Goal: Task Accomplishment & Management: Manage account settings

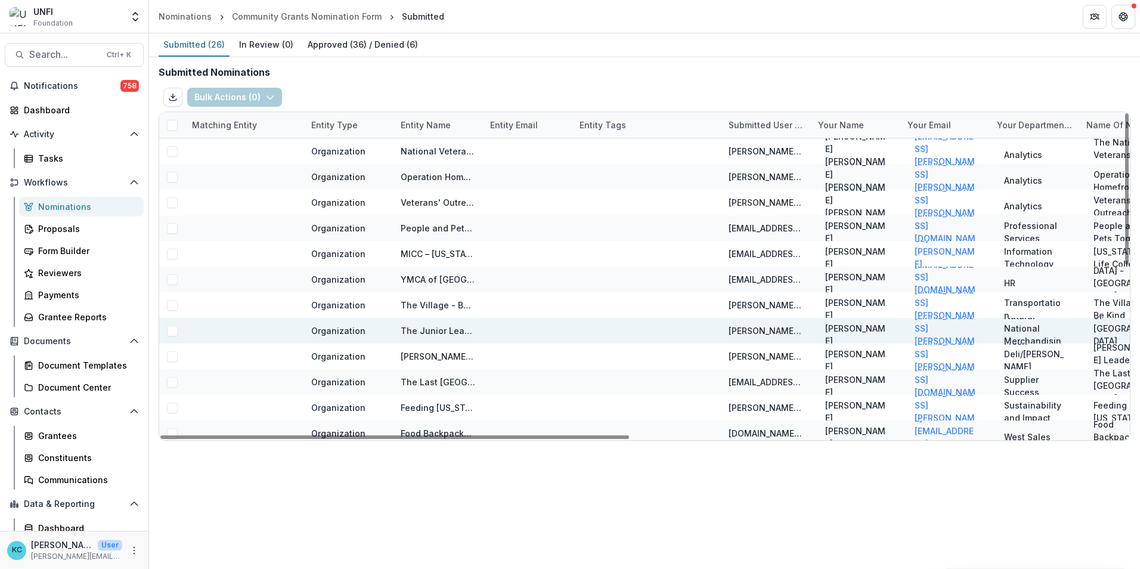
click at [176, 333] on span at bounding box center [172, 331] width 11 height 11
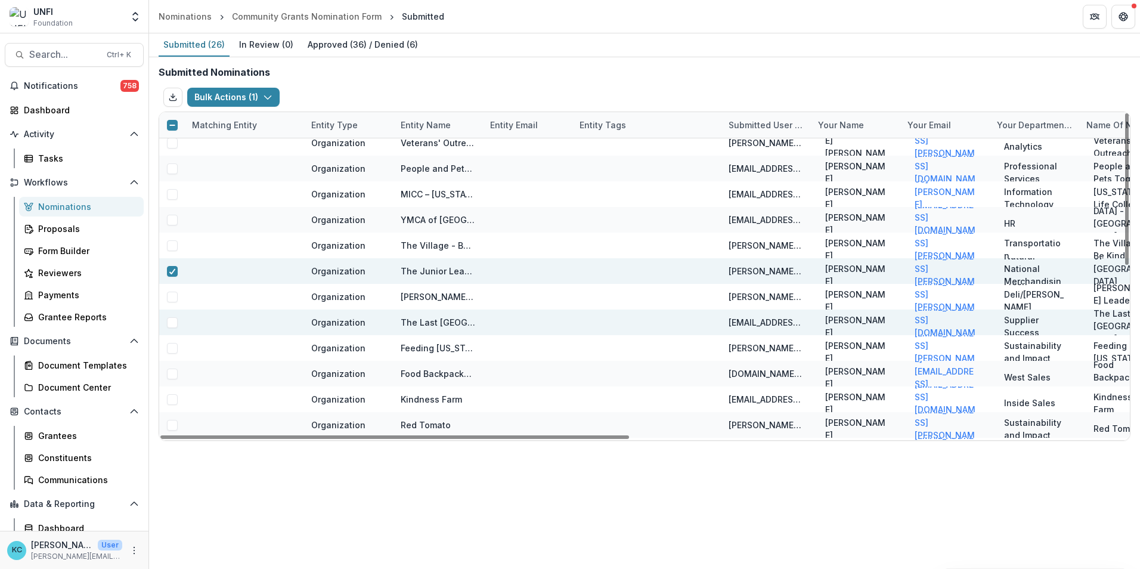
click at [175, 320] on span at bounding box center [172, 322] width 11 height 11
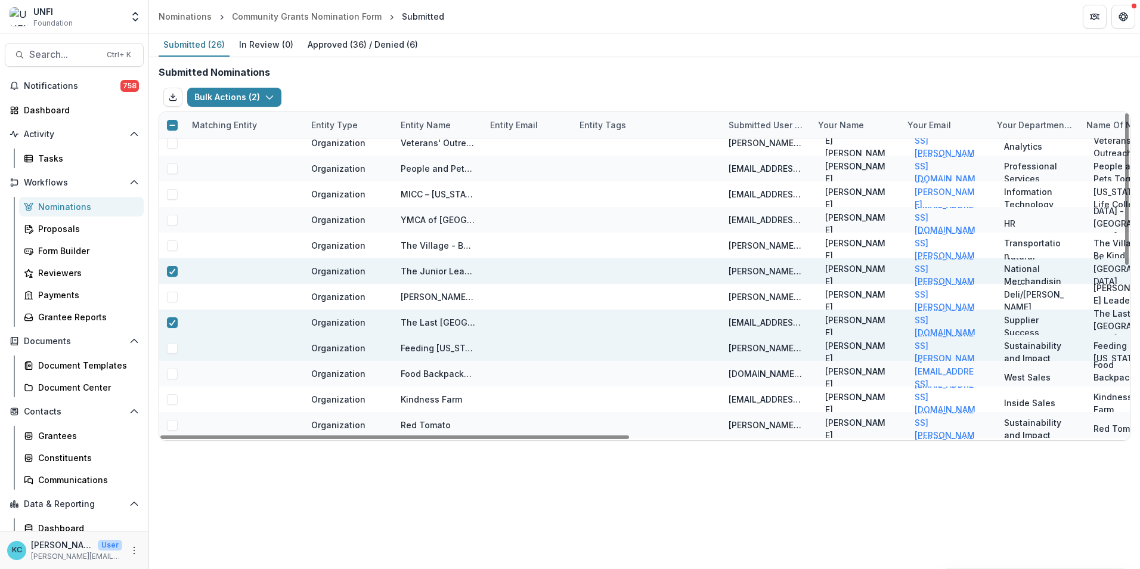
click at [173, 346] on span at bounding box center [172, 348] width 11 height 11
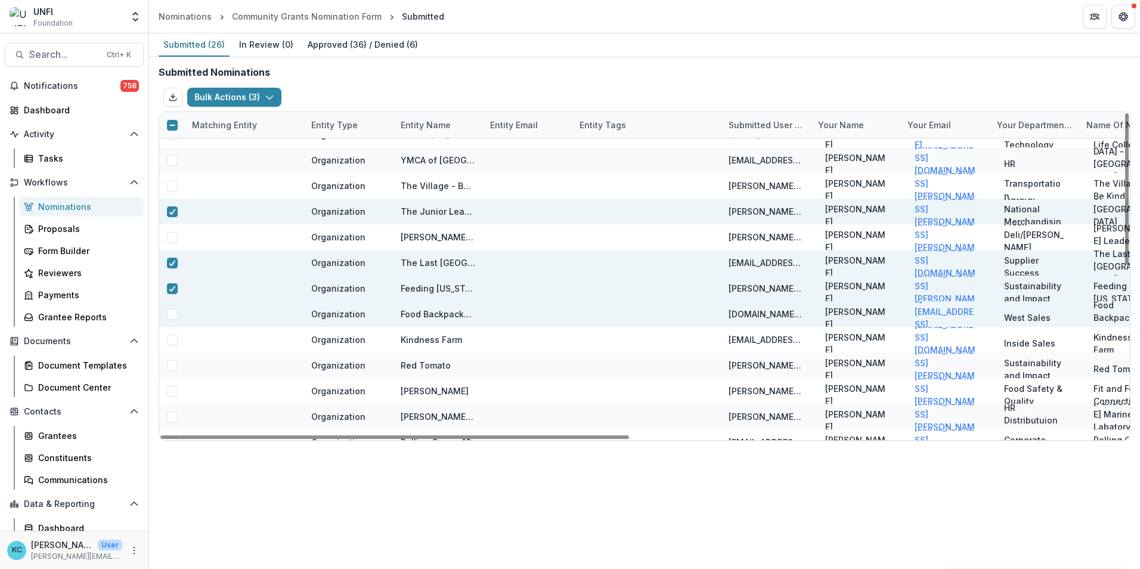
click at [172, 314] on span at bounding box center [172, 314] width 11 height 11
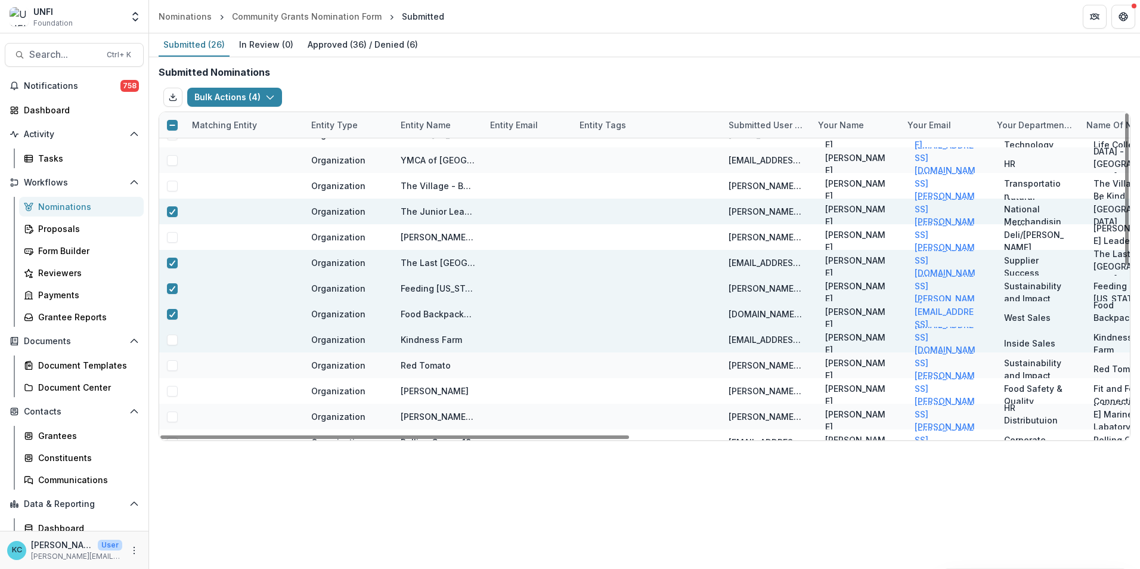
click at [172, 336] on span at bounding box center [172, 339] width 11 height 11
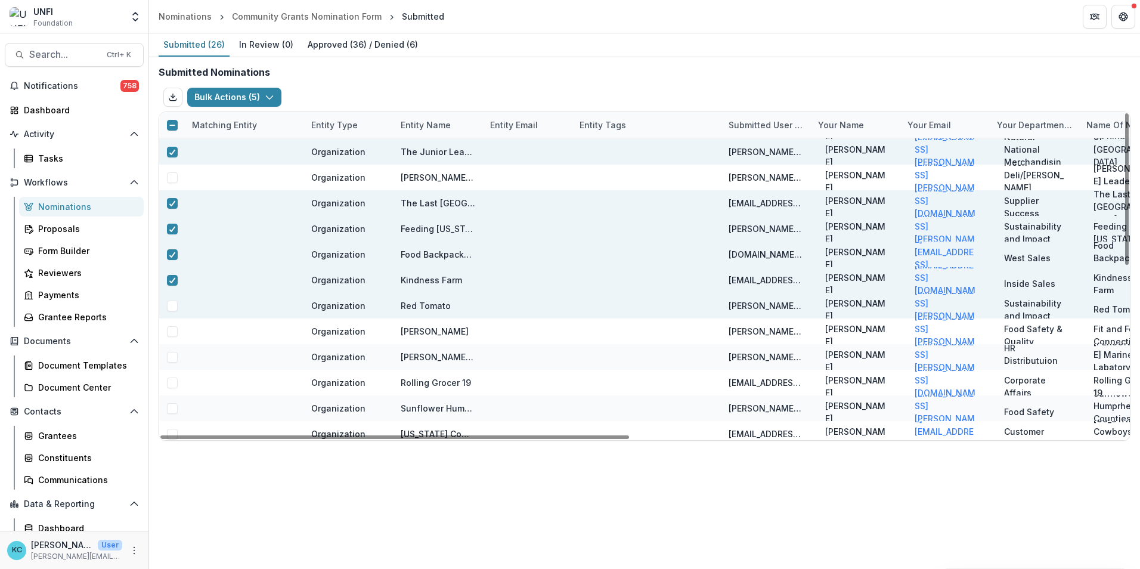
click at [175, 305] on span at bounding box center [172, 305] width 11 height 11
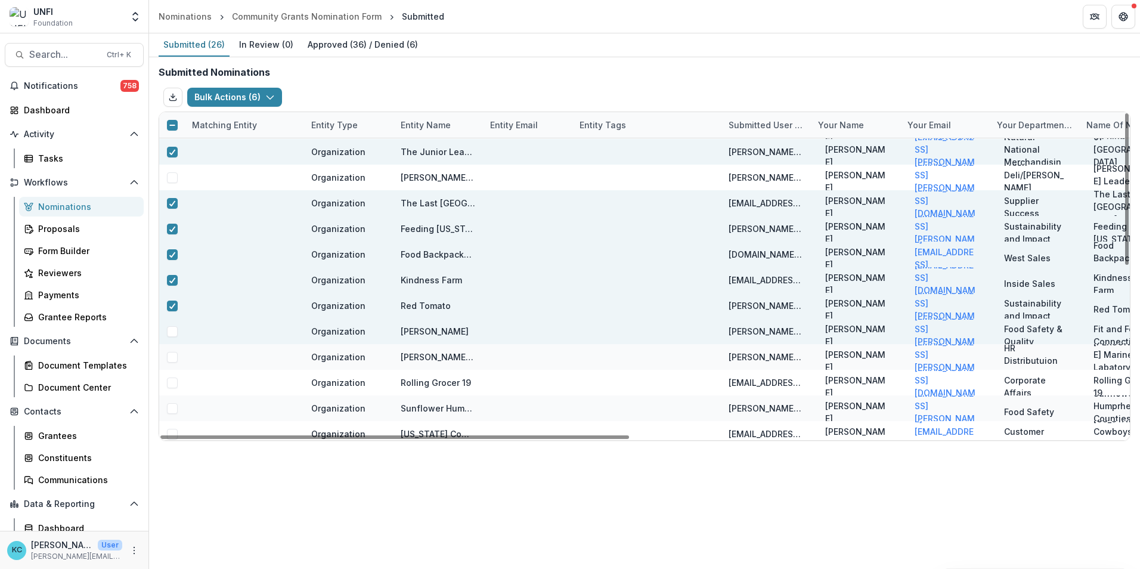
click at [173, 328] on span at bounding box center [172, 331] width 11 height 11
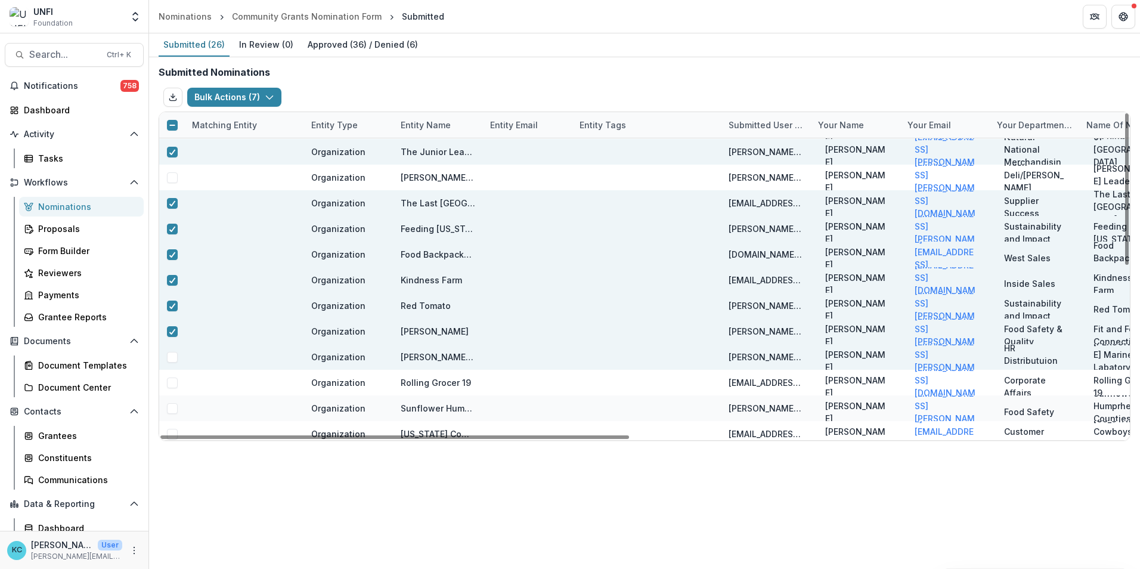
click at [177, 354] on span at bounding box center [172, 357] width 11 height 11
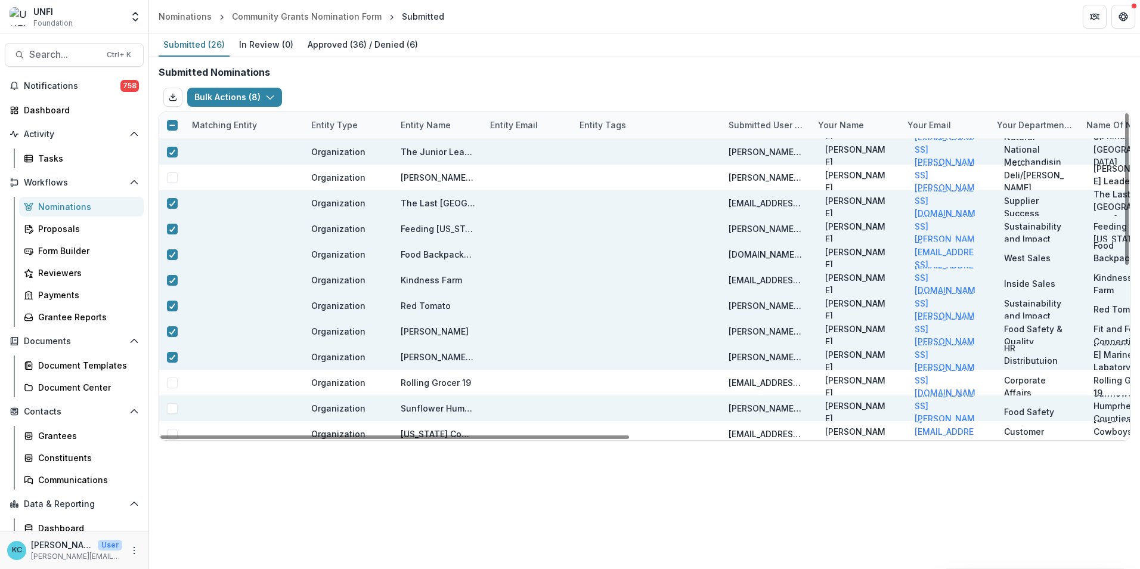
drag, startPoint x: 173, startPoint y: 383, endPoint x: 169, endPoint y: 403, distance: 20.6
click at [172, 383] on span at bounding box center [172, 382] width 11 height 11
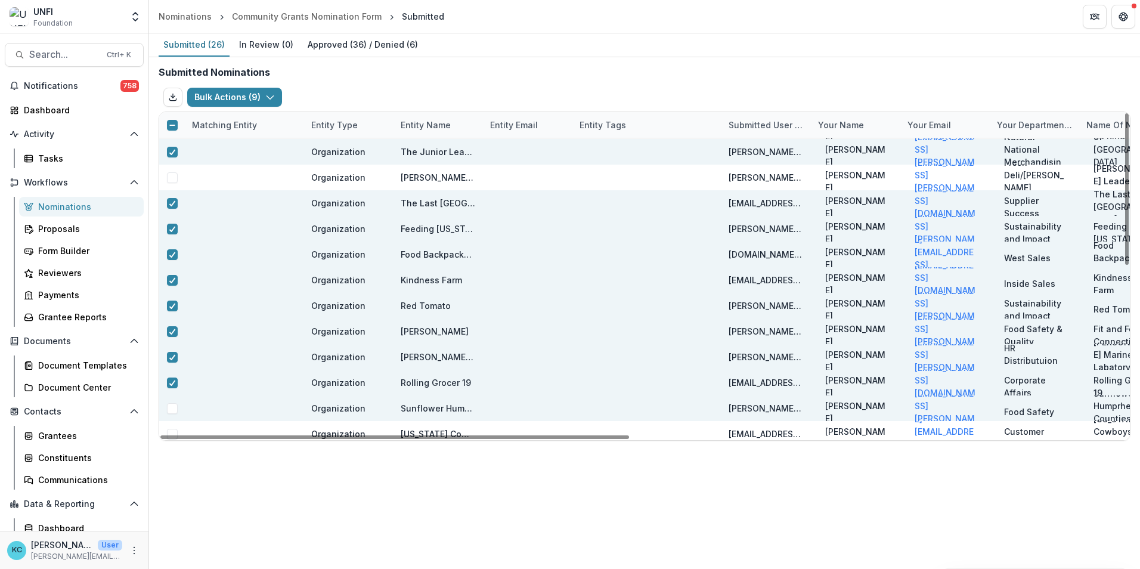
click at [171, 407] on span at bounding box center [172, 408] width 11 height 11
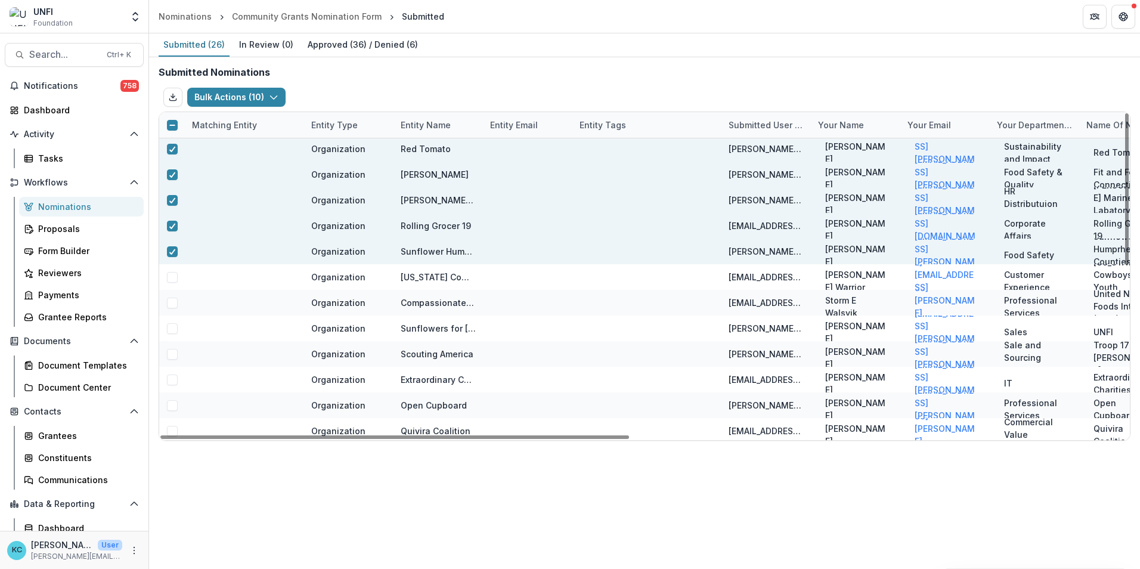
scroll to position [365, 0]
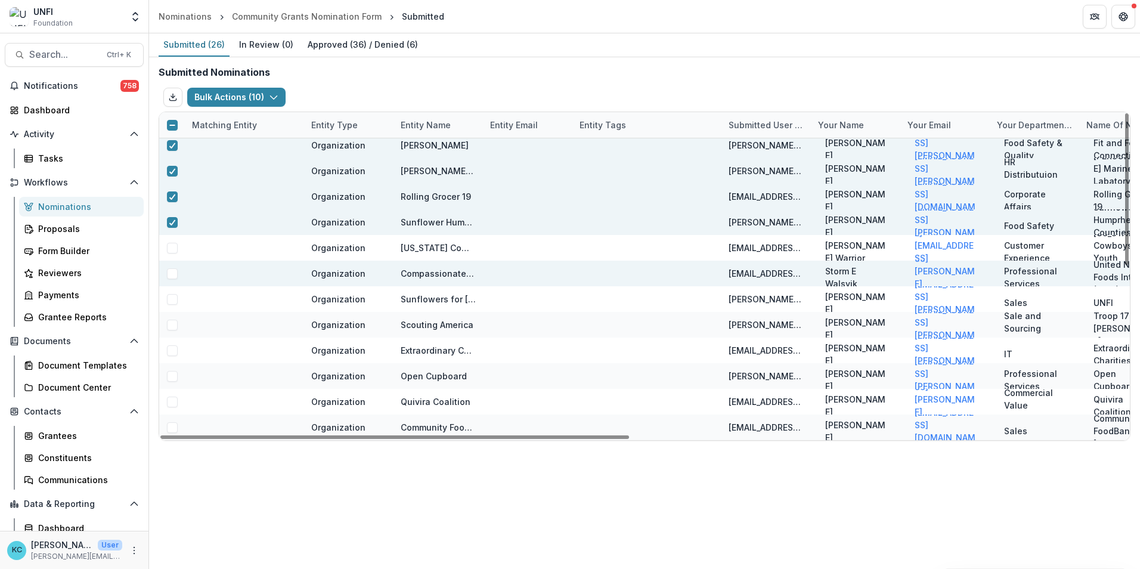
click at [170, 271] on span at bounding box center [172, 273] width 11 height 11
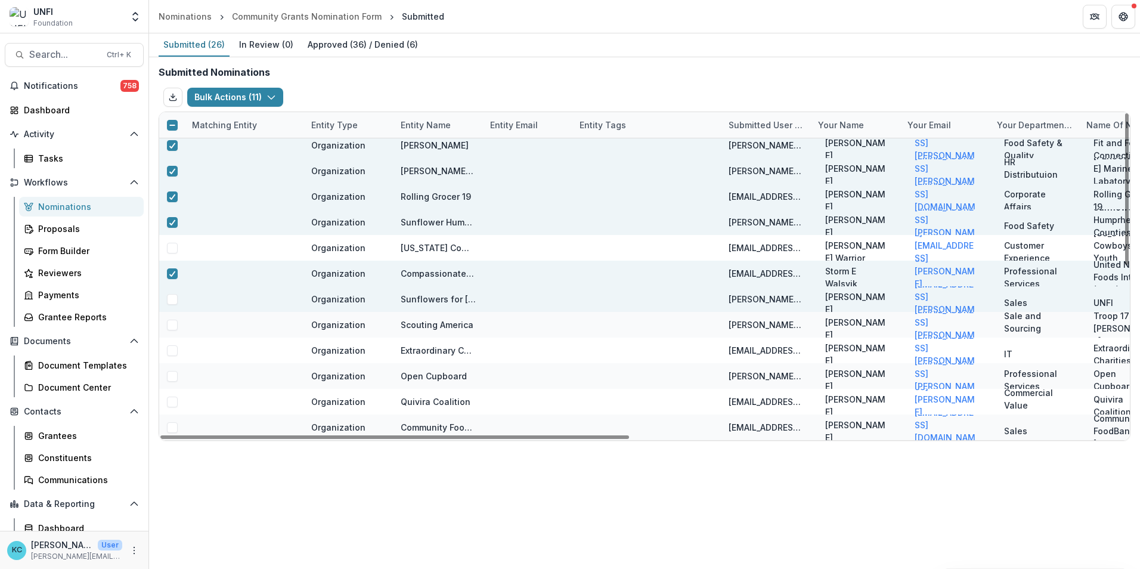
click at [172, 299] on span at bounding box center [172, 299] width 11 height 11
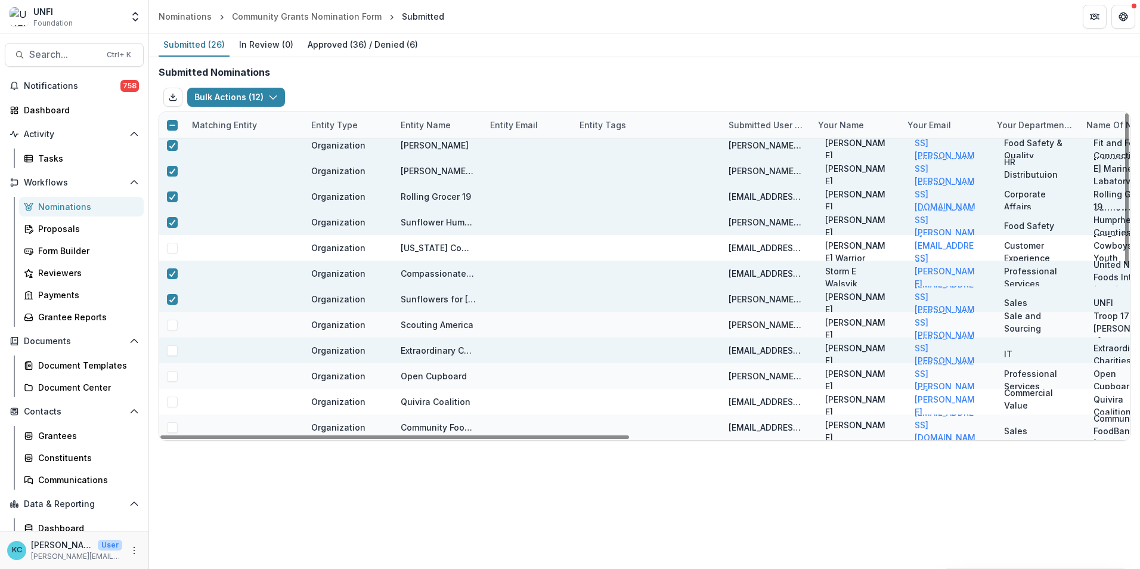
click at [173, 350] on span at bounding box center [172, 350] width 11 height 11
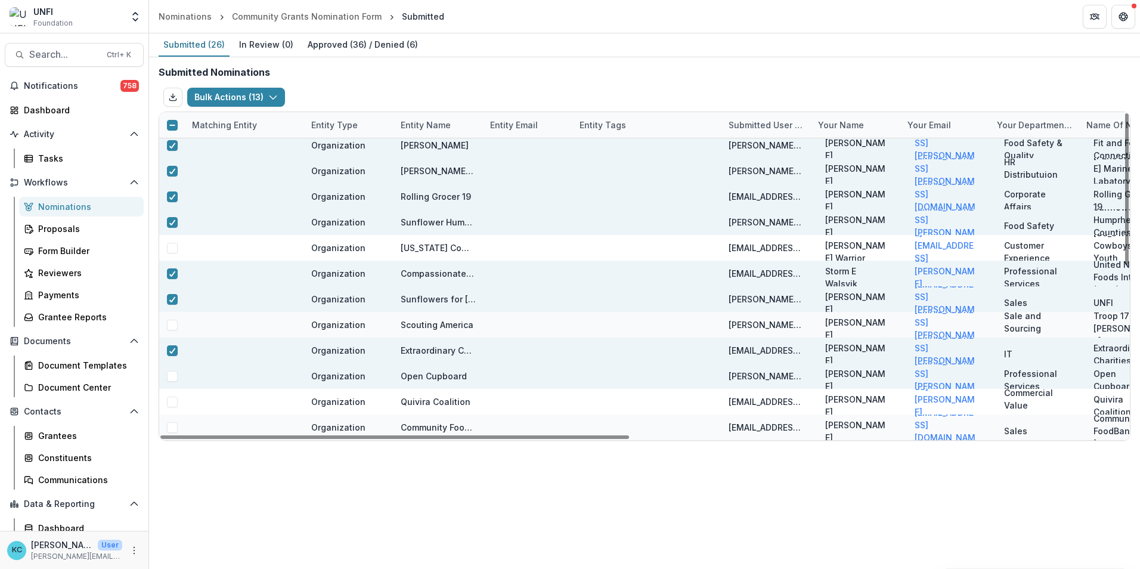
click at [172, 381] on span at bounding box center [172, 376] width 11 height 11
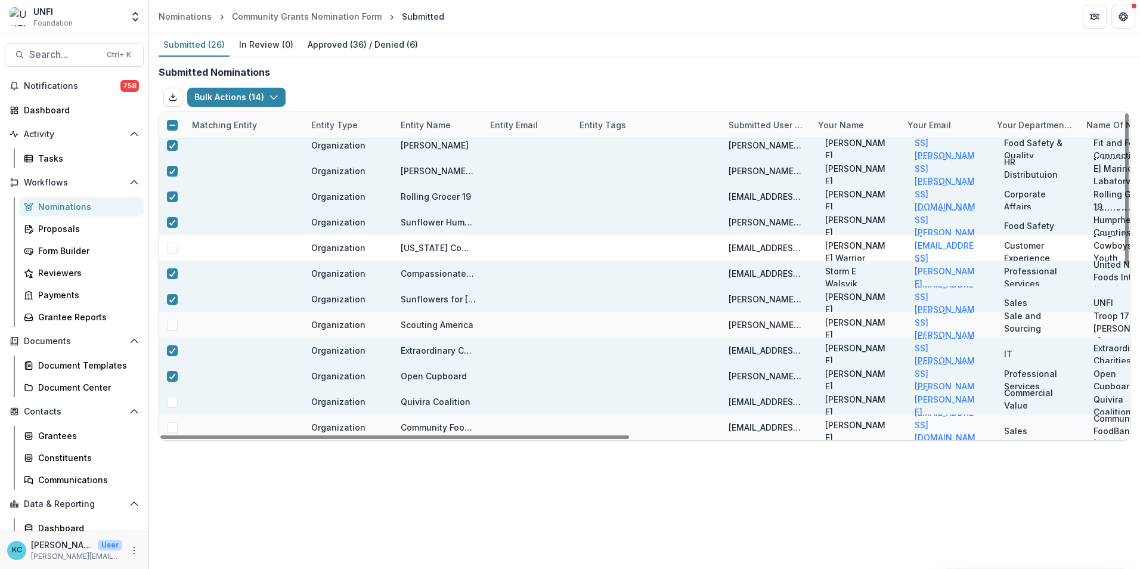
click at [172, 401] on span at bounding box center [172, 401] width 11 height 11
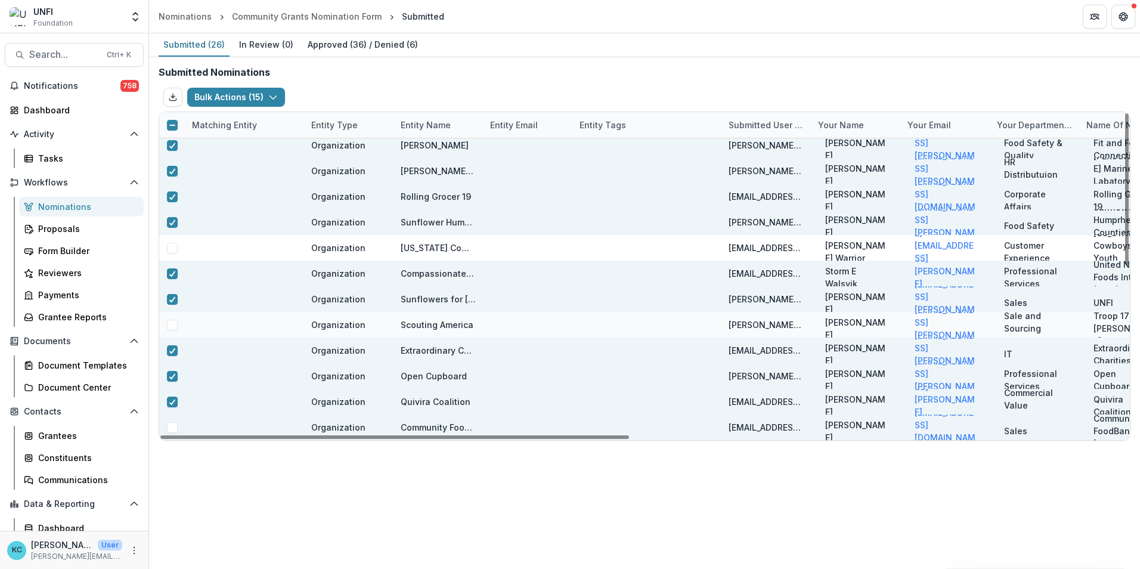
click at [172, 426] on span at bounding box center [172, 427] width 11 height 11
click at [277, 92] on button "Bulk Actions ( 16 )" at bounding box center [236, 97] width 98 height 19
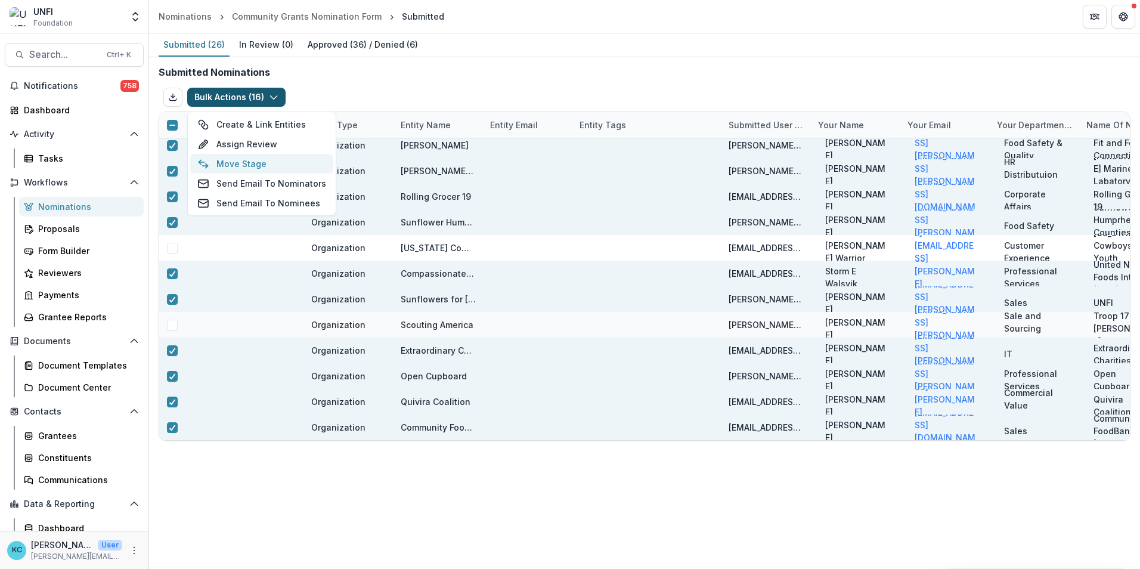
click at [270, 162] on button "Move Stage" at bounding box center [261, 164] width 143 height 20
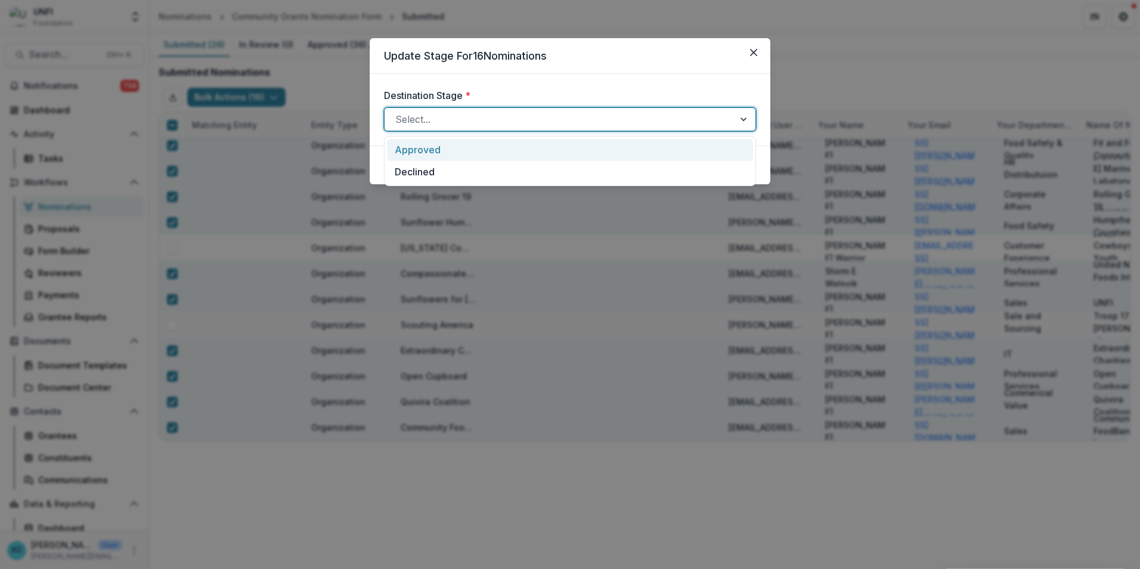
click at [509, 129] on div "Select..." at bounding box center [570, 119] width 372 height 24
click at [445, 154] on div "Approved" at bounding box center [570, 150] width 366 height 22
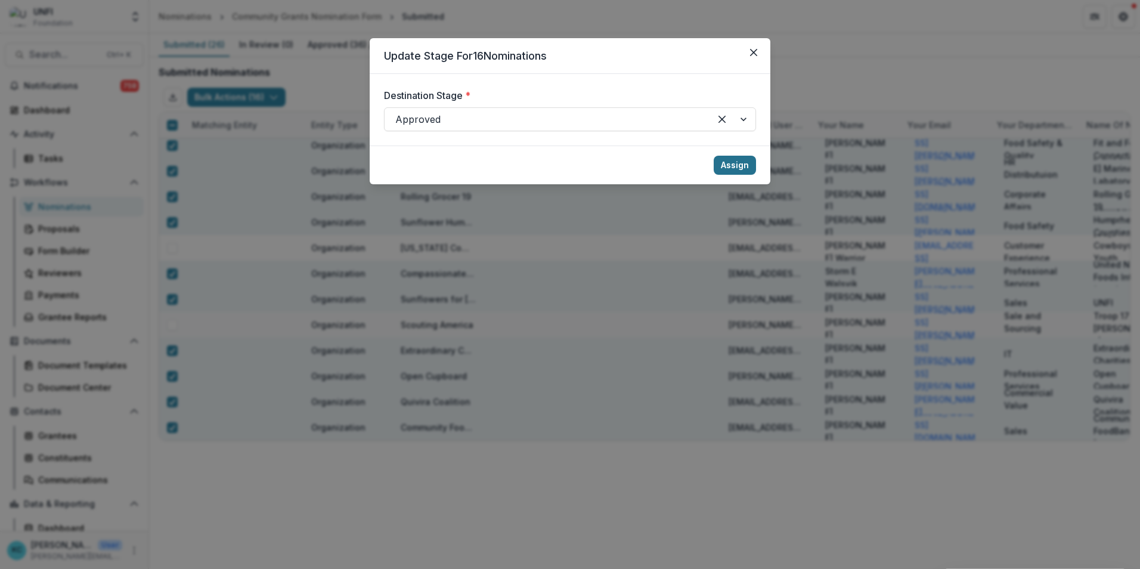
click at [733, 165] on button "Assign" at bounding box center [735, 165] width 42 height 19
